Goal: Find specific page/section: Find specific page/section

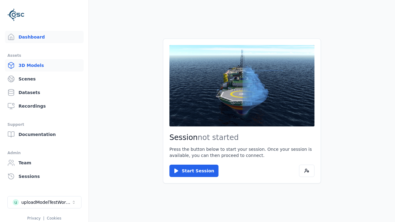
click at [31, 64] on link "3D Models" at bounding box center [44, 65] width 79 height 12
click at [42, 65] on link "3D Models" at bounding box center [44, 65] width 79 height 12
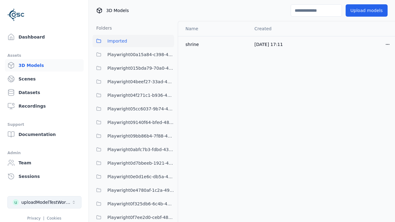
click at [40, 207] on button "u uploadModelTestWorkspace" at bounding box center [44, 202] width 74 height 12
click at [44, 202] on div "uploadModelTestWorkspace" at bounding box center [46, 202] width 50 height 6
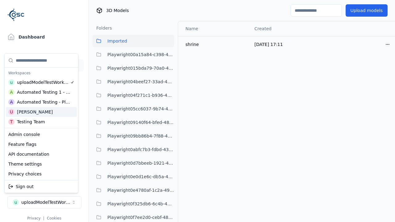
click at [155, 25] on html "Support Dashboard Assets 3D Models Scenes Datasets Recordings Support Documenta…" at bounding box center [197, 111] width 395 height 222
click at [197, 111] on html "Support Dashboard Assets 3D Models Scenes Datasets Recordings Support Documenta…" at bounding box center [197, 111] width 395 height 222
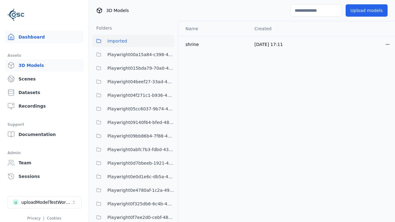
click at [14, 38] on link "Dashboard" at bounding box center [44, 37] width 79 height 12
click at [42, 37] on link "Dashboard" at bounding box center [44, 37] width 79 height 12
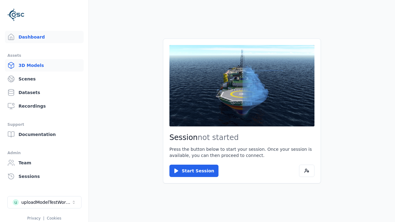
click at [26, 66] on link "3D Models" at bounding box center [44, 65] width 79 height 12
click at [42, 65] on link "3D Models" at bounding box center [44, 65] width 79 height 12
